Goal: Entertainment & Leisure: Consume media (video, audio)

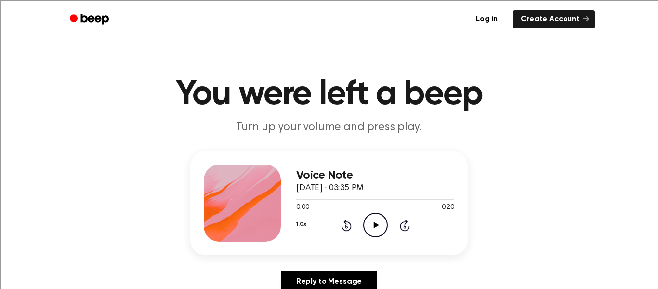
click at [377, 226] on icon "Play Audio" at bounding box center [375, 225] width 25 height 25
click at [369, 232] on icon "Pause Audio" at bounding box center [375, 225] width 25 height 25
click at [347, 226] on icon at bounding box center [346, 226] width 2 height 4
click at [345, 226] on icon at bounding box center [346, 226] width 2 height 4
click at [345, 226] on icon "Rewind 5 seconds" at bounding box center [346, 225] width 11 height 13
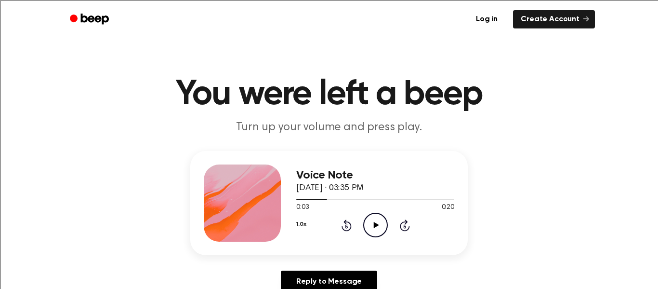
click at [345, 226] on icon "Rewind 5 seconds" at bounding box center [346, 225] width 11 height 13
click at [346, 225] on icon "Rewind 5 seconds" at bounding box center [346, 225] width 11 height 13
click at [346, 225] on icon at bounding box center [346, 226] width 2 height 4
click at [379, 224] on icon "Play Audio" at bounding box center [375, 225] width 25 height 25
click at [347, 225] on icon at bounding box center [346, 226] width 2 height 4
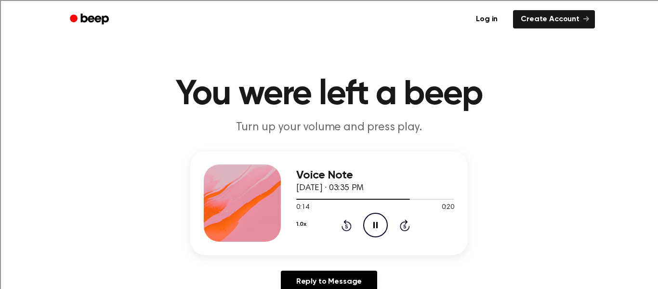
click at [347, 225] on icon at bounding box center [346, 226] width 2 height 4
click at [378, 219] on icon "Play Audio" at bounding box center [375, 225] width 25 height 25
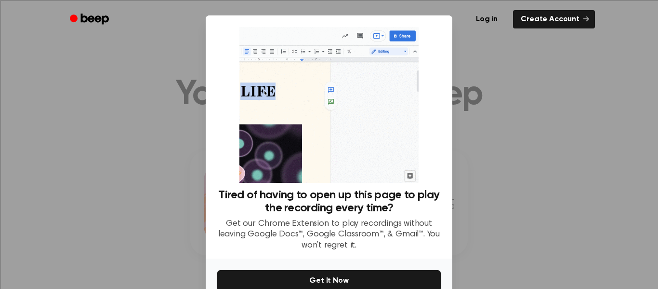
click at [387, 232] on p "Get our Chrome Extension to play recordings without leaving Google Docs™, Googl…" at bounding box center [329, 234] width 224 height 33
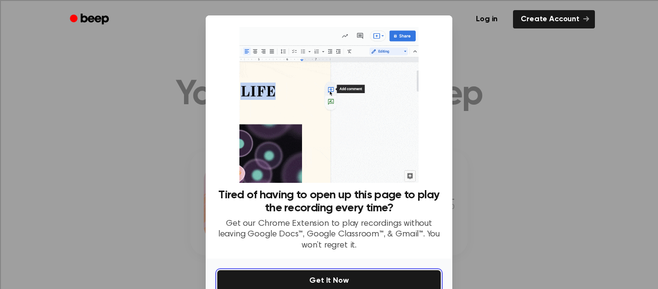
click at [406, 281] on button "Get It Now" at bounding box center [329, 280] width 224 height 21
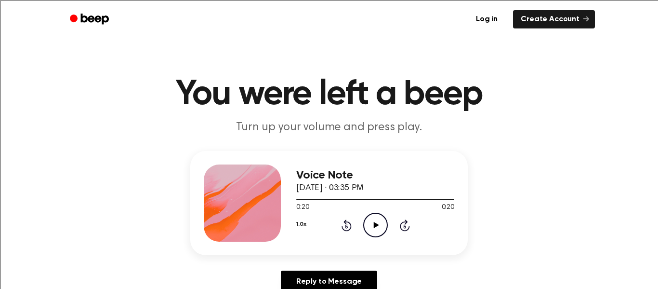
click at [378, 224] on icon "Play Audio" at bounding box center [375, 225] width 25 height 25
click at [382, 221] on icon "Play Audio" at bounding box center [375, 225] width 25 height 25
click at [386, 226] on icon "Play Audio" at bounding box center [375, 225] width 25 height 25
click at [379, 220] on icon "Play Audio" at bounding box center [375, 225] width 25 height 25
click at [380, 226] on icon "Play Audio" at bounding box center [375, 225] width 25 height 25
